Goal: Task Accomplishment & Management: Manage account settings

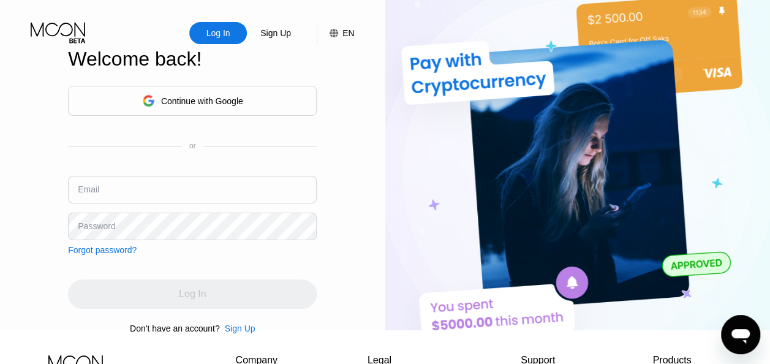
type input "[EMAIL_ADDRESS][DOMAIN_NAME]"
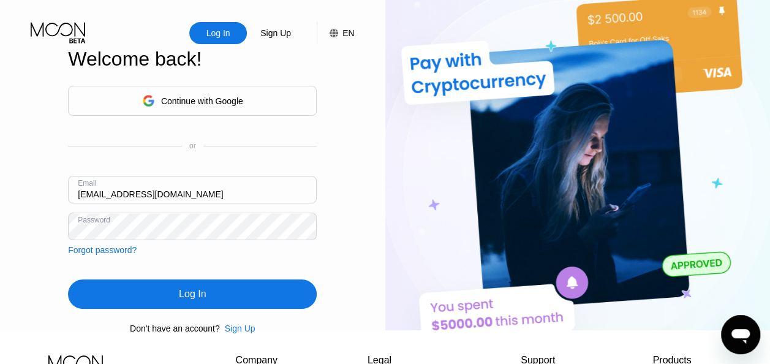
click at [182, 300] on div "Log In" at bounding box center [192, 294] width 27 height 12
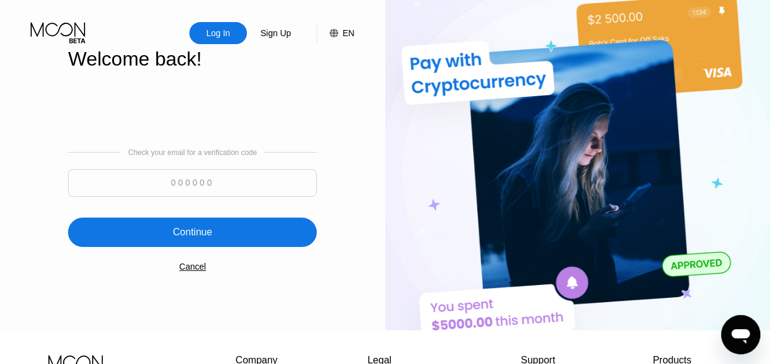
click at [222, 201] on div at bounding box center [192, 186] width 249 height 34
drag, startPoint x: 222, startPoint y: 201, endPoint x: 225, endPoint y: 192, distance: 9.7
click at [225, 192] on div at bounding box center [192, 186] width 249 height 34
click at [225, 192] on input at bounding box center [192, 183] width 249 height 28
paste input "541072"
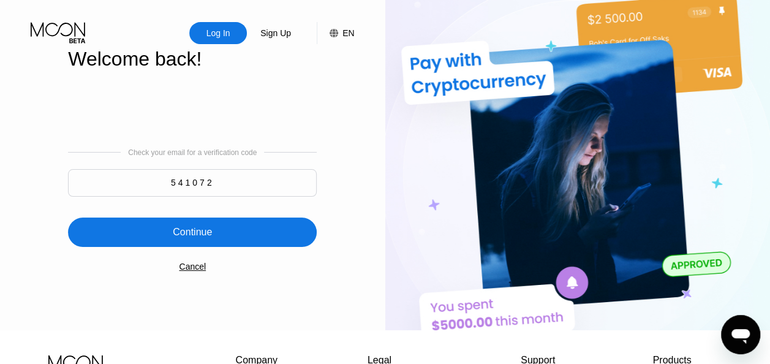
type input "541072"
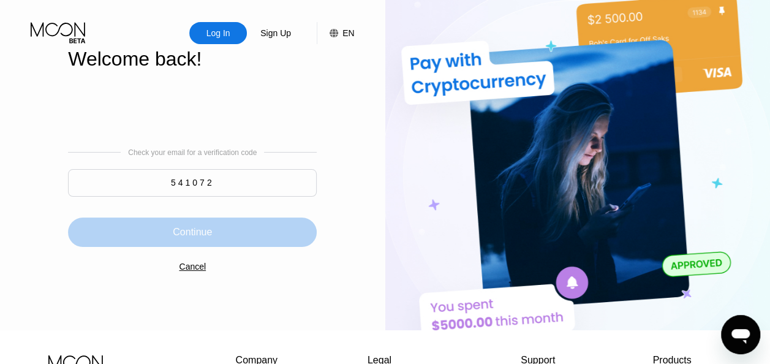
click at [183, 235] on div "Continue" at bounding box center [192, 232] width 39 height 12
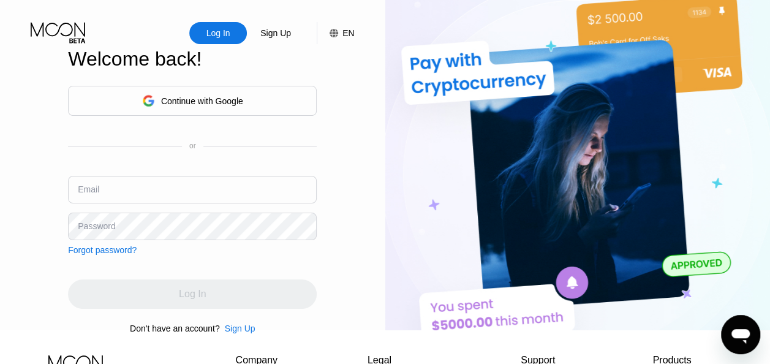
type input "[EMAIL_ADDRESS][DOMAIN_NAME]"
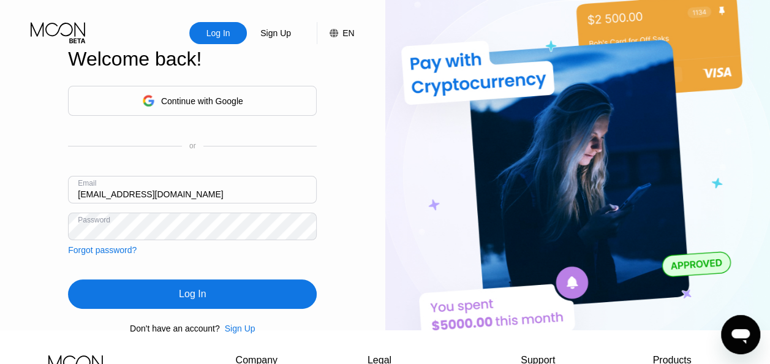
drag, startPoint x: 201, startPoint y: 299, endPoint x: 236, endPoint y: 295, distance: 35.1
click at [201, 299] on div "Log In" at bounding box center [192, 294] width 27 height 12
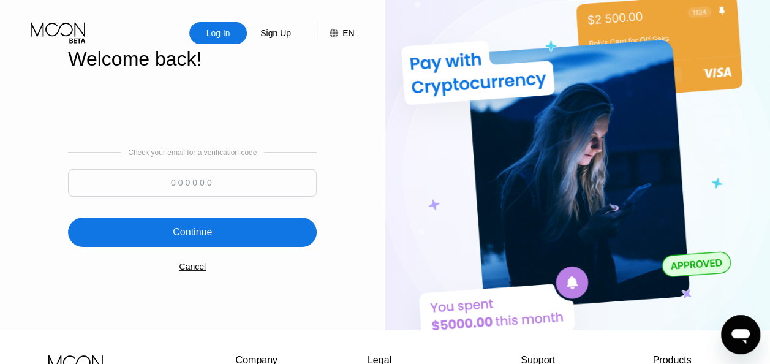
click at [272, 193] on input at bounding box center [192, 183] width 249 height 28
paste input "334746"
type input "334746"
click at [197, 238] on div "Continue" at bounding box center [192, 232] width 39 height 12
